Goal: Task Accomplishment & Management: Complete application form

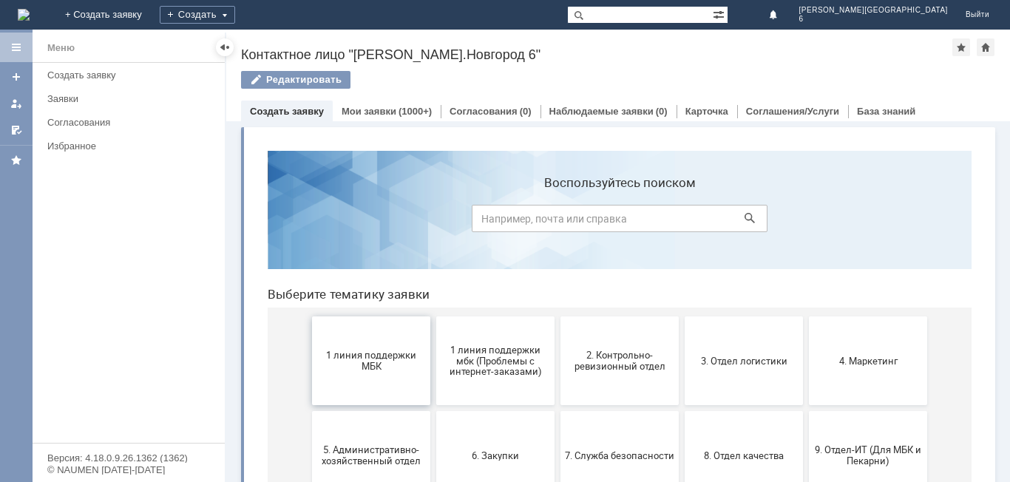
click at [367, 353] on span "1 линия поддержки МБК" at bounding box center [370, 361] width 109 height 22
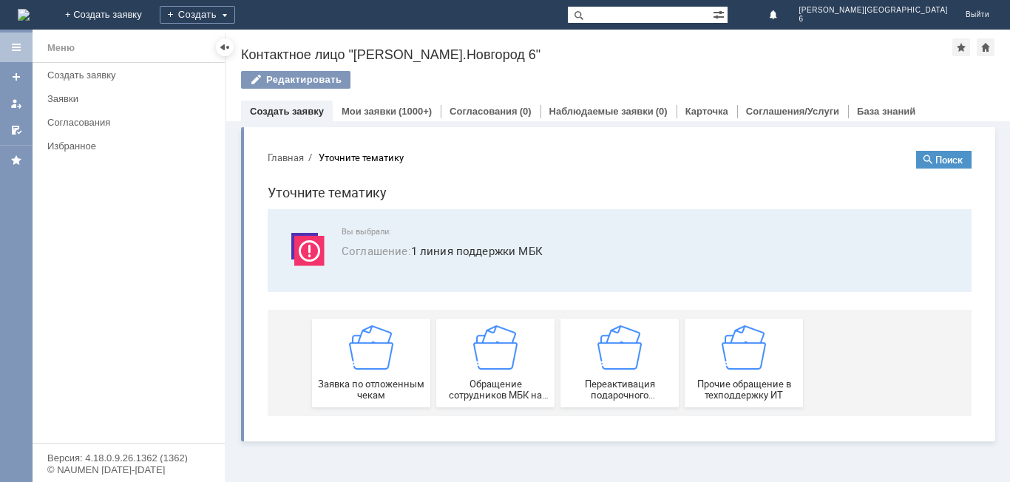
drag, startPoint x: 353, startPoint y: 339, endPoint x: 344, endPoint y: 331, distance: 11.6
click at [353, 339] on img at bounding box center [371, 347] width 44 height 44
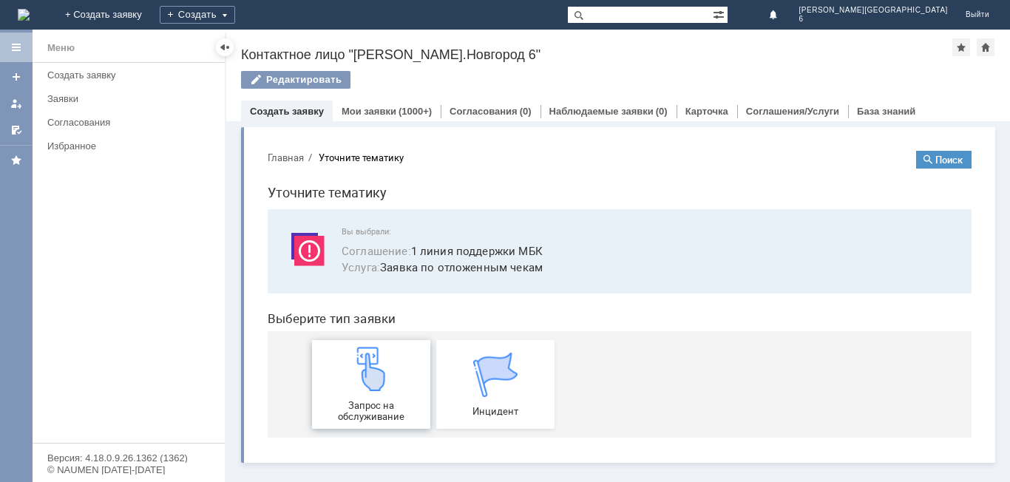
click at [374, 393] on div "Запрос на обслуживание" at bounding box center [370, 384] width 109 height 75
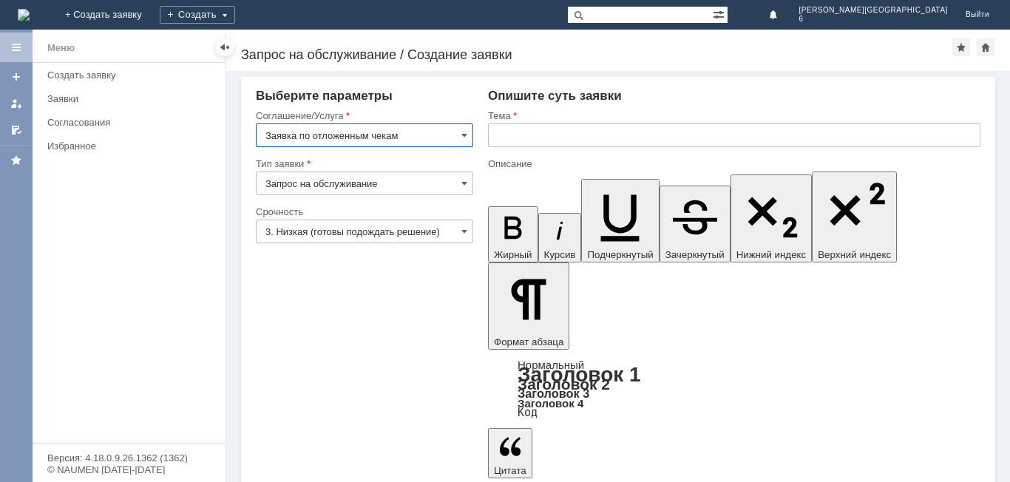
click at [411, 232] on input "3. Низкая (готовы подождать решение)" at bounding box center [364, 232] width 217 height 24
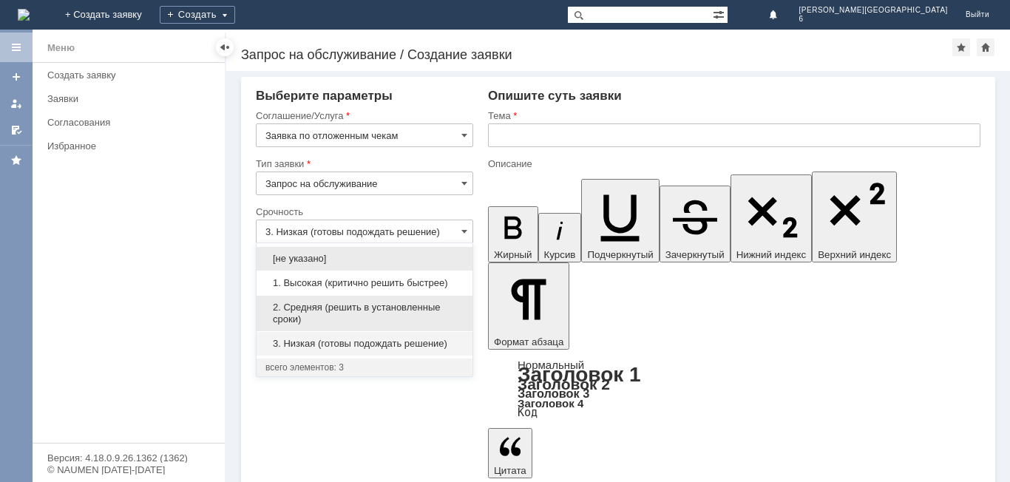
click at [380, 302] on span "2. Средняя (решить в установленные сроки)" at bounding box center [364, 314] width 198 height 24
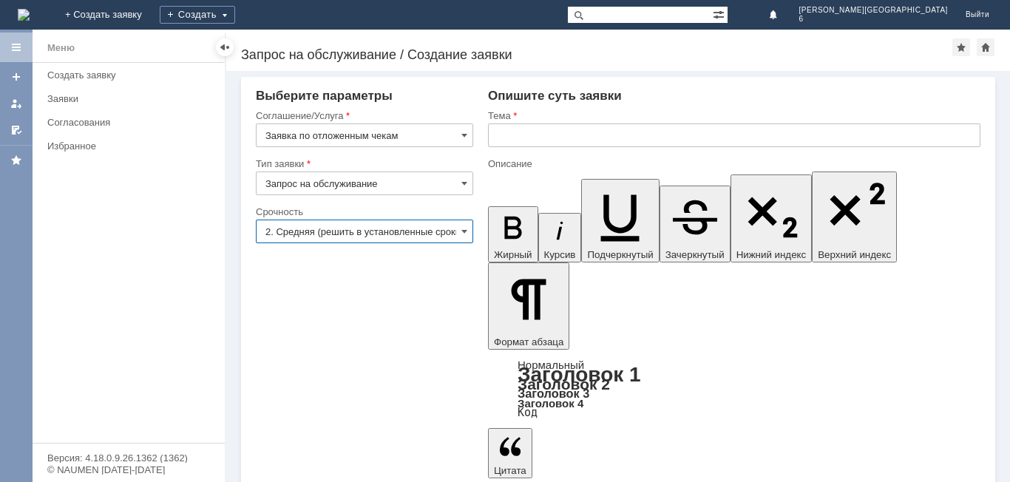
type input "2. Средняя (решить в установленные сроки)"
click at [617, 138] on input "text" at bounding box center [734, 135] width 492 height 24
type input "отл чек"
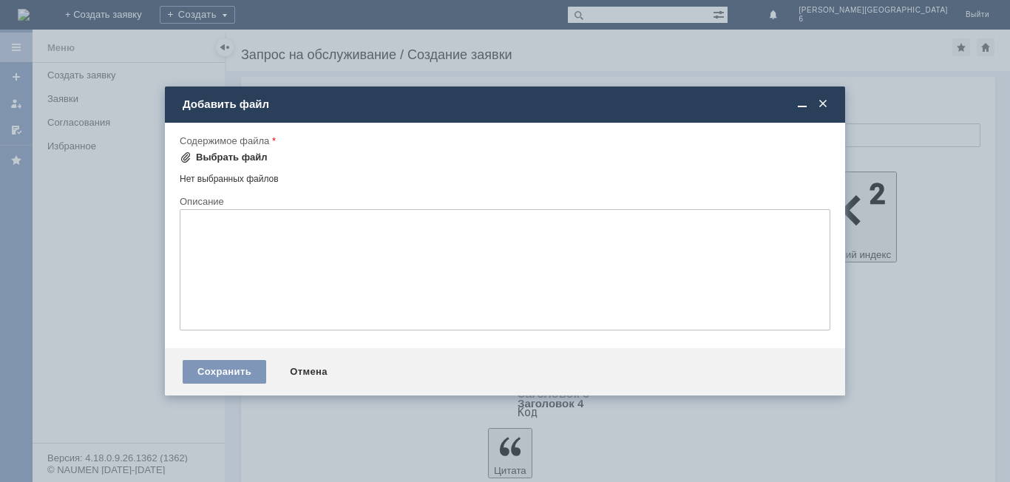
click at [213, 157] on div "Выбрать файл" at bounding box center [232, 158] width 72 height 12
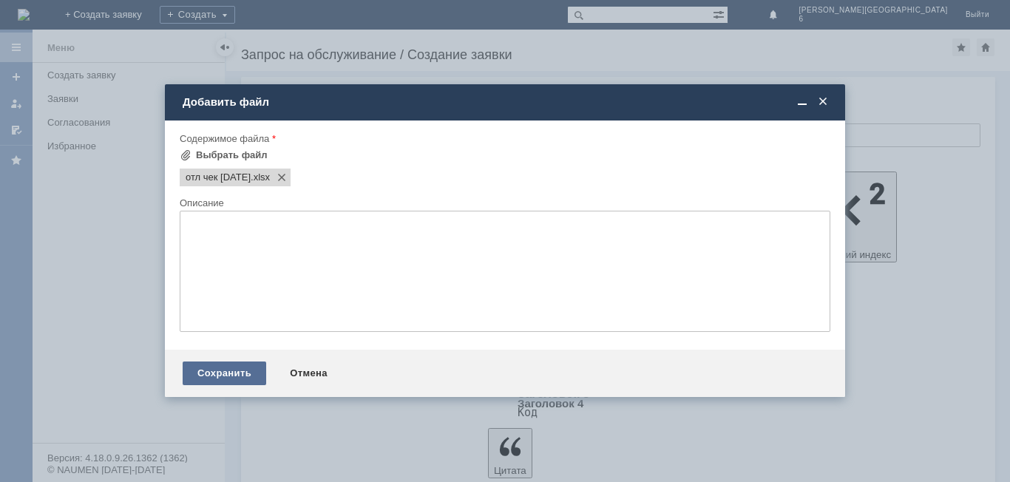
click at [197, 373] on div "Сохранить" at bounding box center [225, 374] width 84 height 24
